Goal: Task Accomplishment & Management: Complete application form

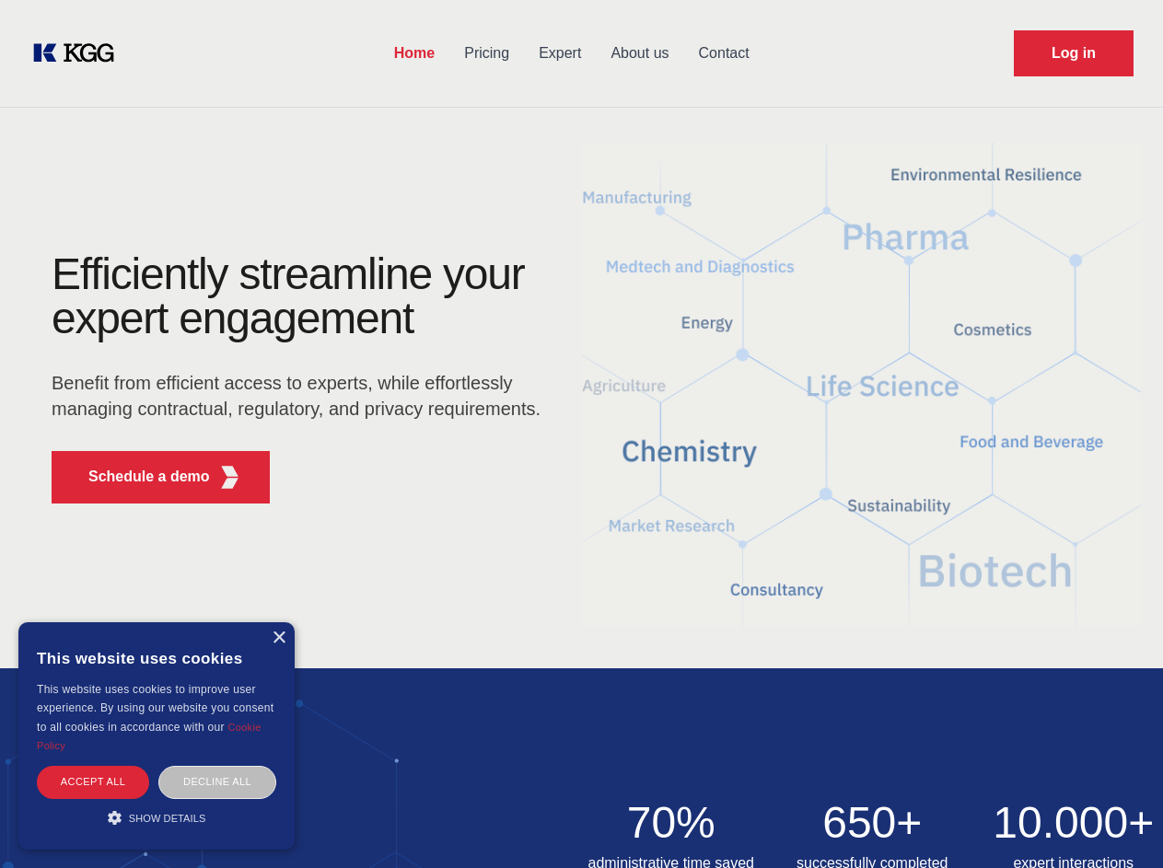
click at [581, 434] on div "Efficiently streamline your expert engagement Benefit from efficient access to …" at bounding box center [302, 385] width 560 height 266
click at [138, 477] on p "Schedule a demo" at bounding box center [149, 477] width 122 height 22
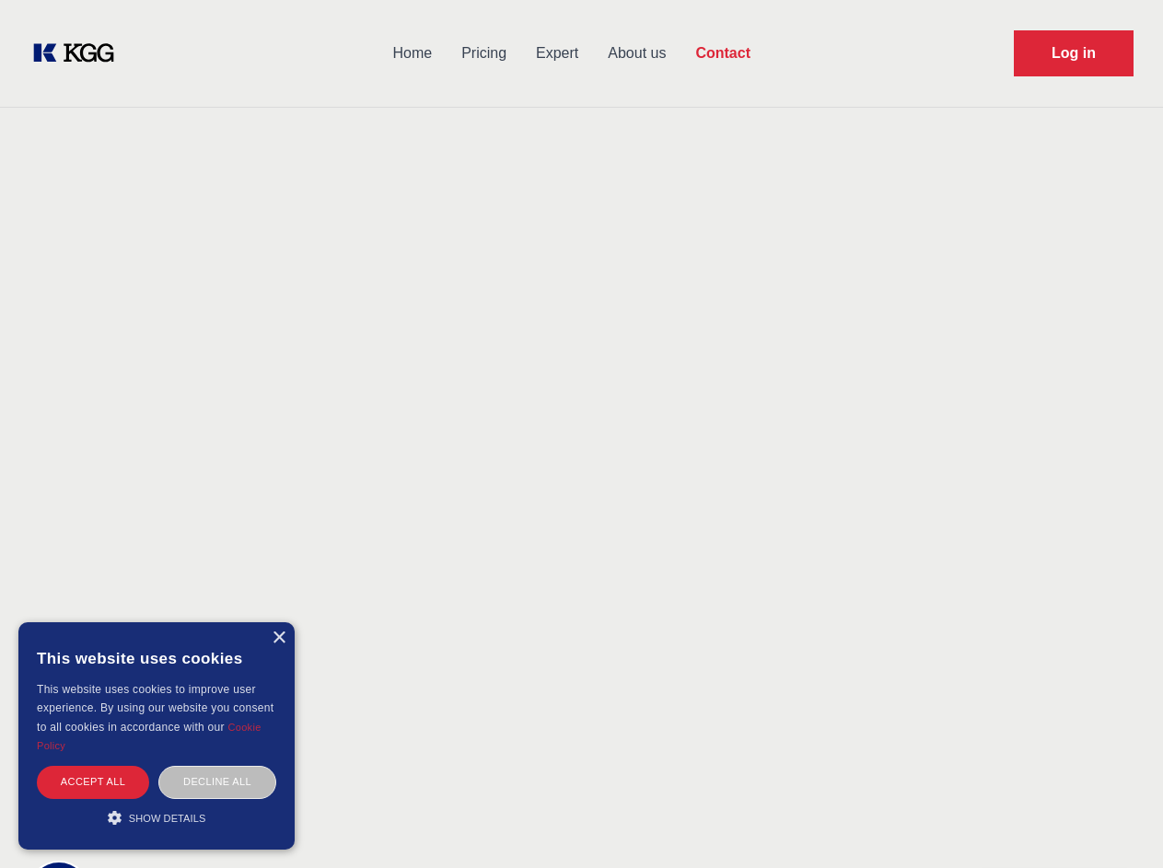
click at [278, 638] on div "× This website uses cookies This website uses cookies to improve user experienc…" at bounding box center [156, 735] width 276 height 227
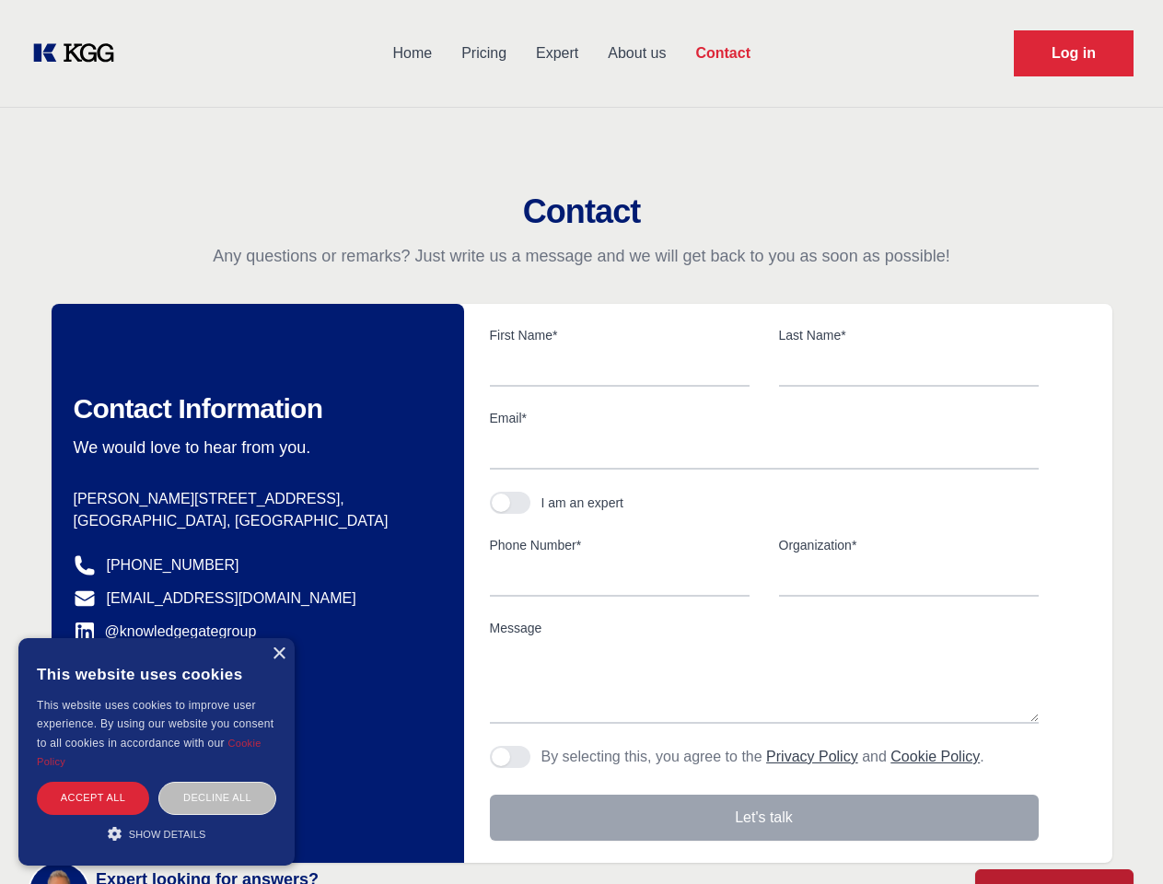
click at [93, 782] on div "Accept all" at bounding box center [93, 798] width 112 height 32
click at [217, 782] on div "Decline all" at bounding box center [217, 798] width 118 height 32
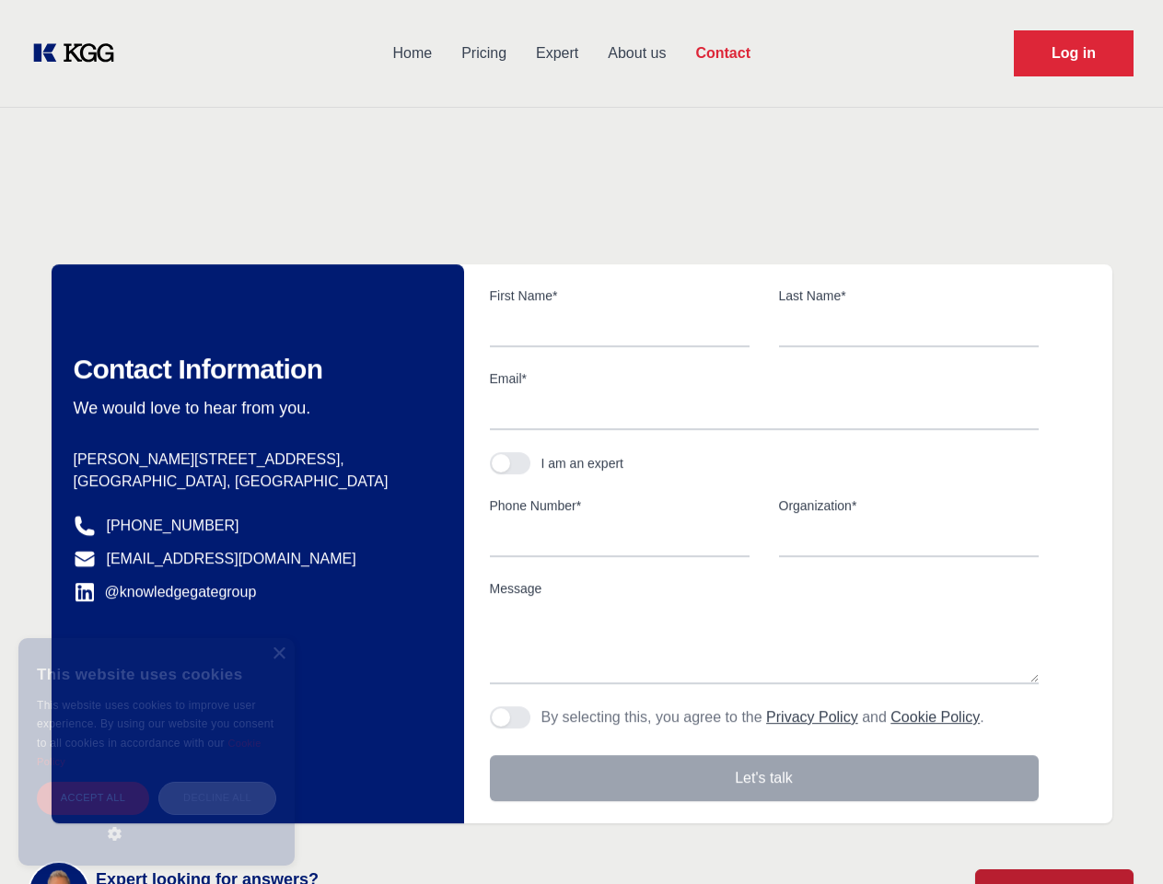
click at [156, 817] on main "Contact Any questions or remarks? Just write us a message and we will get back …" at bounding box center [581, 479] width 1163 height 958
